Goal: Information Seeking & Learning: Learn about a topic

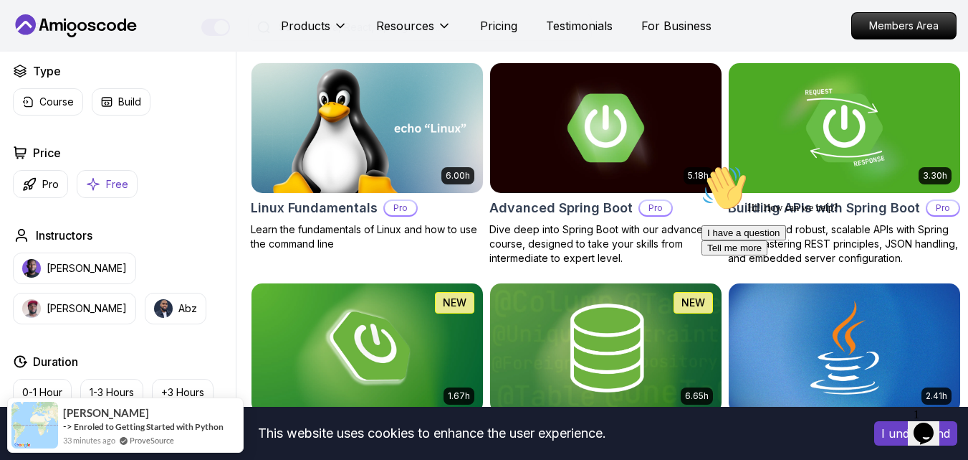
drag, startPoint x: 94, startPoint y: 211, endPoint x: 76, endPoint y: 214, distance: 18.3
click at [77, 198] on button "Free" at bounding box center [107, 184] width 61 height 28
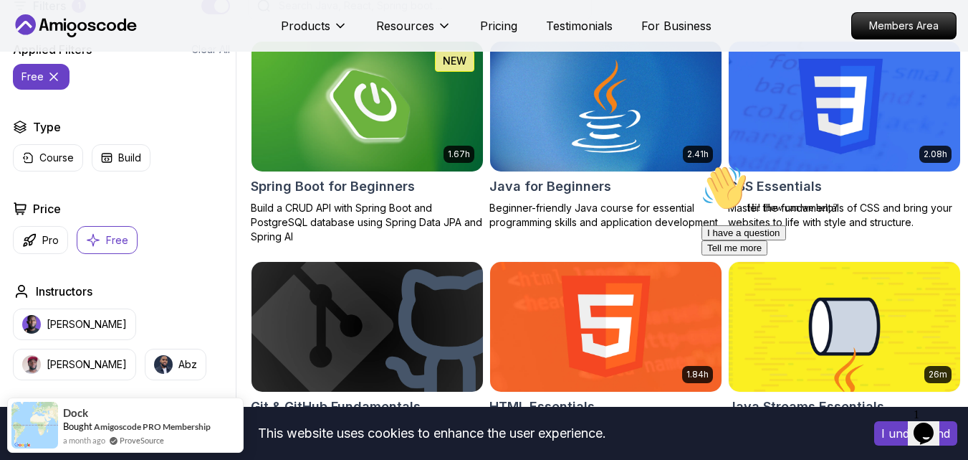
scroll to position [409, 0]
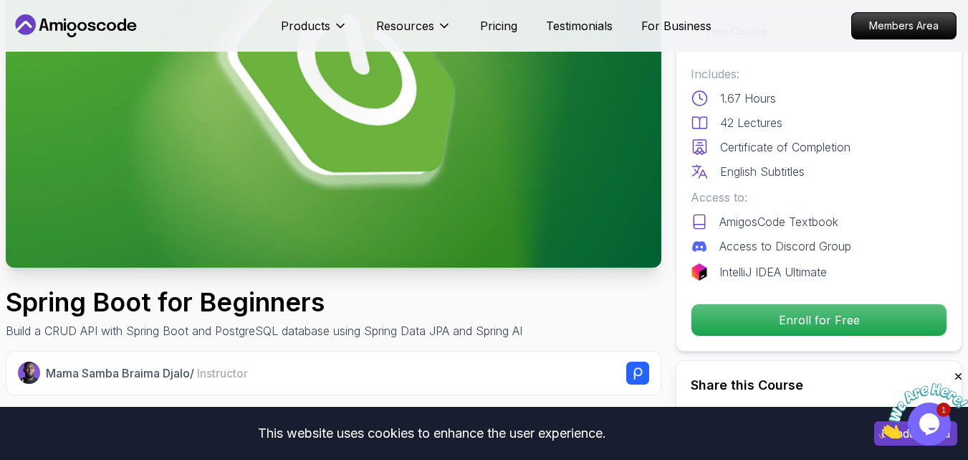
click at [580, 191] on img at bounding box center [334, 82] width 656 height 369
